Goal: Find specific page/section: Find specific page/section

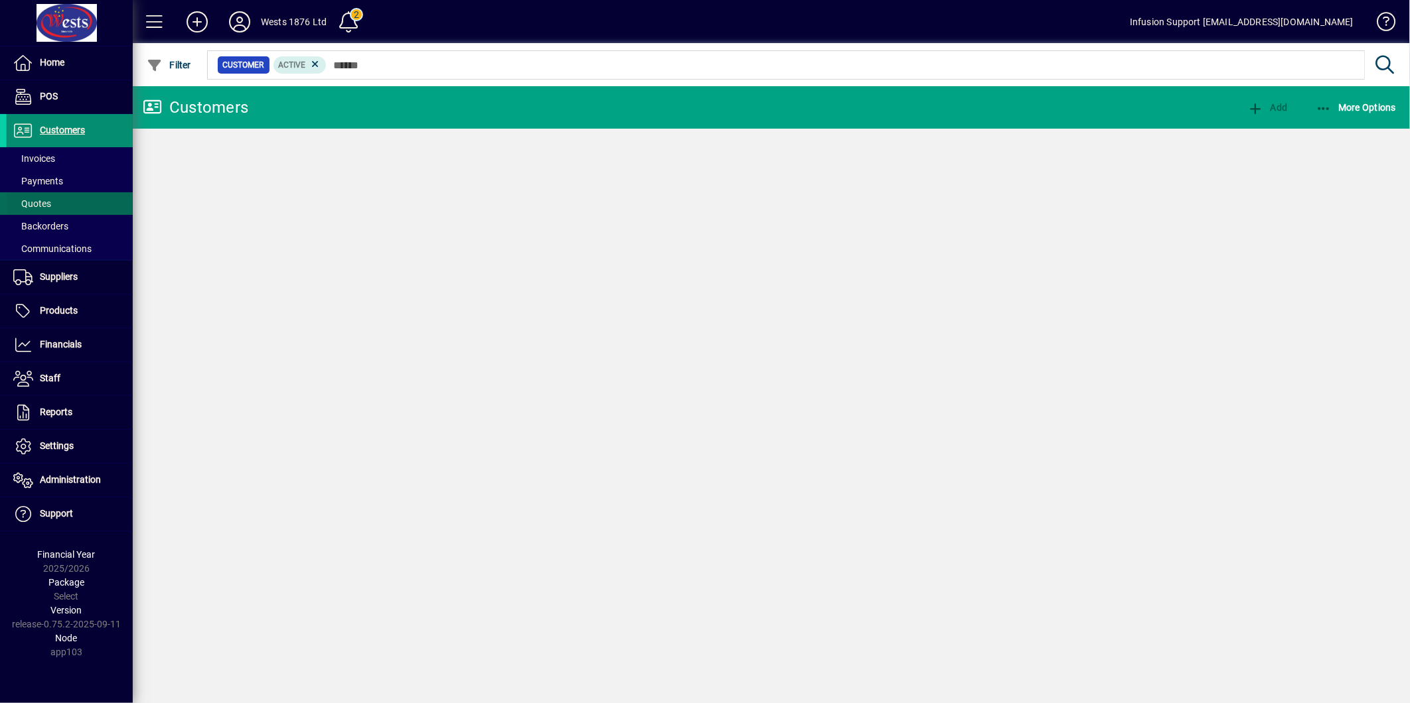
click at [47, 197] on span "Quotes" at bounding box center [29, 204] width 44 height 14
click at [244, 22] on icon at bounding box center [239, 21] width 27 height 21
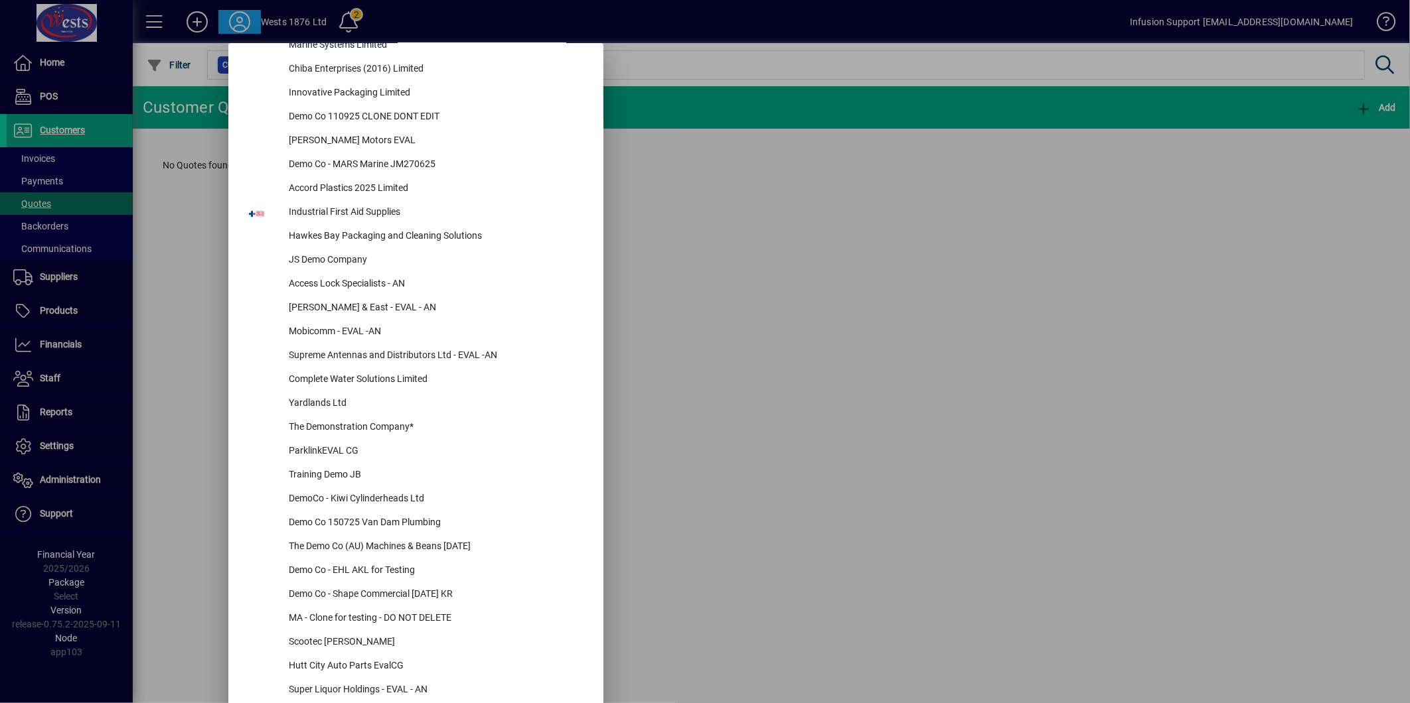
scroll to position [1147, 0]
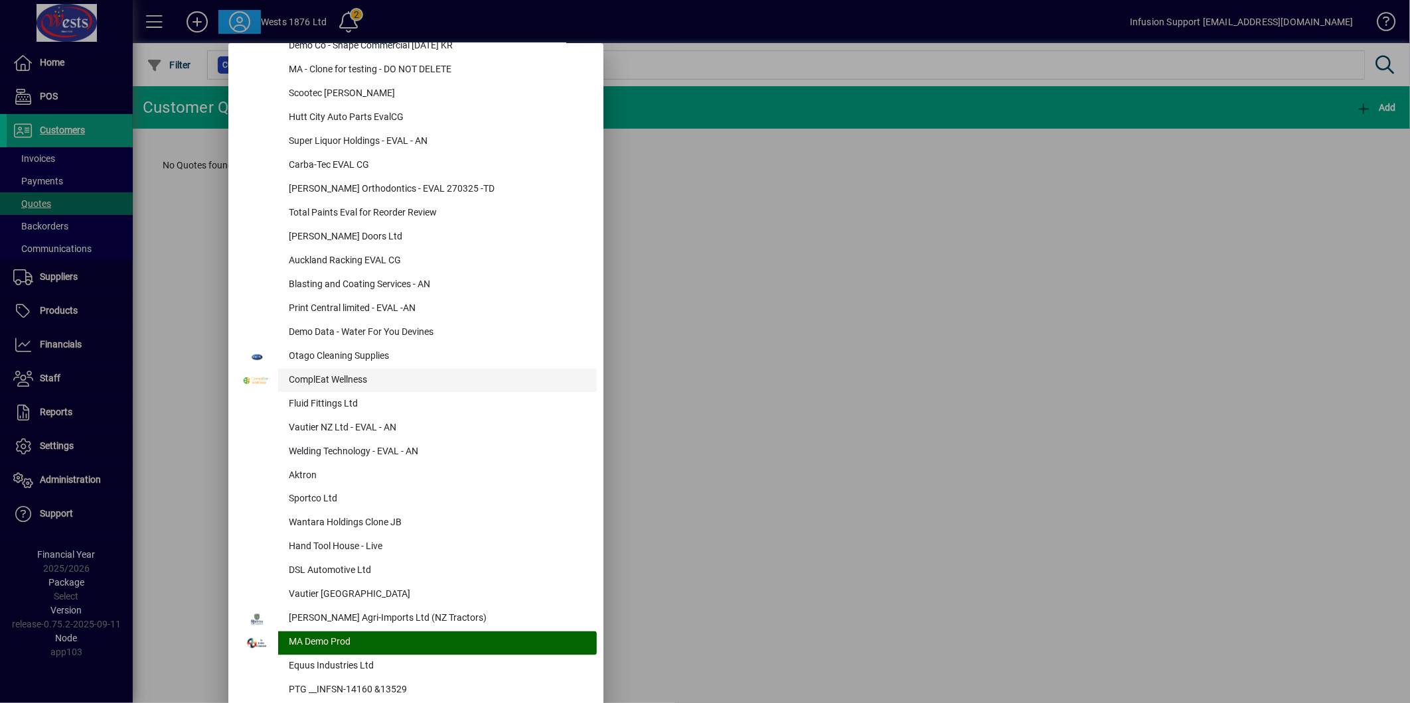
click at [307, 376] on div "ComplEat Wellness" at bounding box center [437, 381] width 319 height 24
